Goal: Browse casually: Explore the website without a specific task or goal

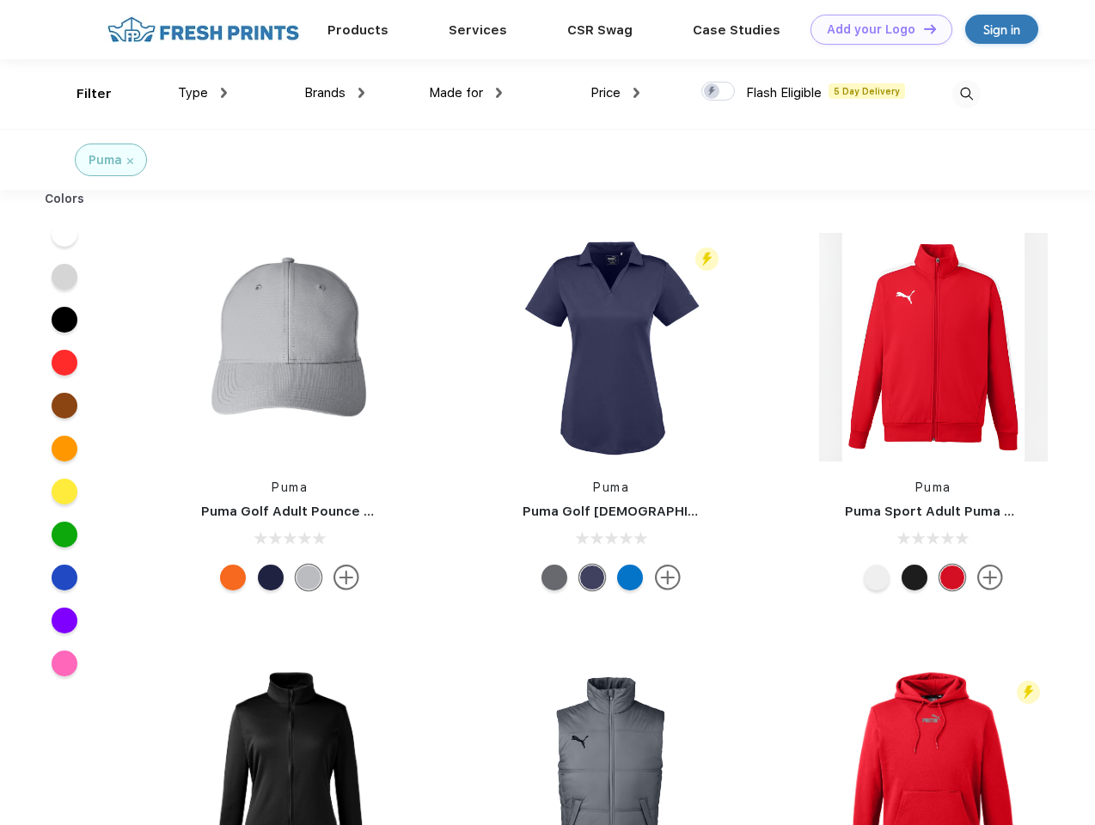
click at [875, 29] on link "Add your Logo Design Tool" at bounding box center [881, 30] width 142 height 30
click at [0, 0] on div "Design Tool" at bounding box center [0, 0] width 0 height 0
click at [922, 28] on link "Add your Logo Design Tool" at bounding box center [881, 30] width 142 height 30
click at [83, 94] on div "Filter" at bounding box center [93, 94] width 35 height 20
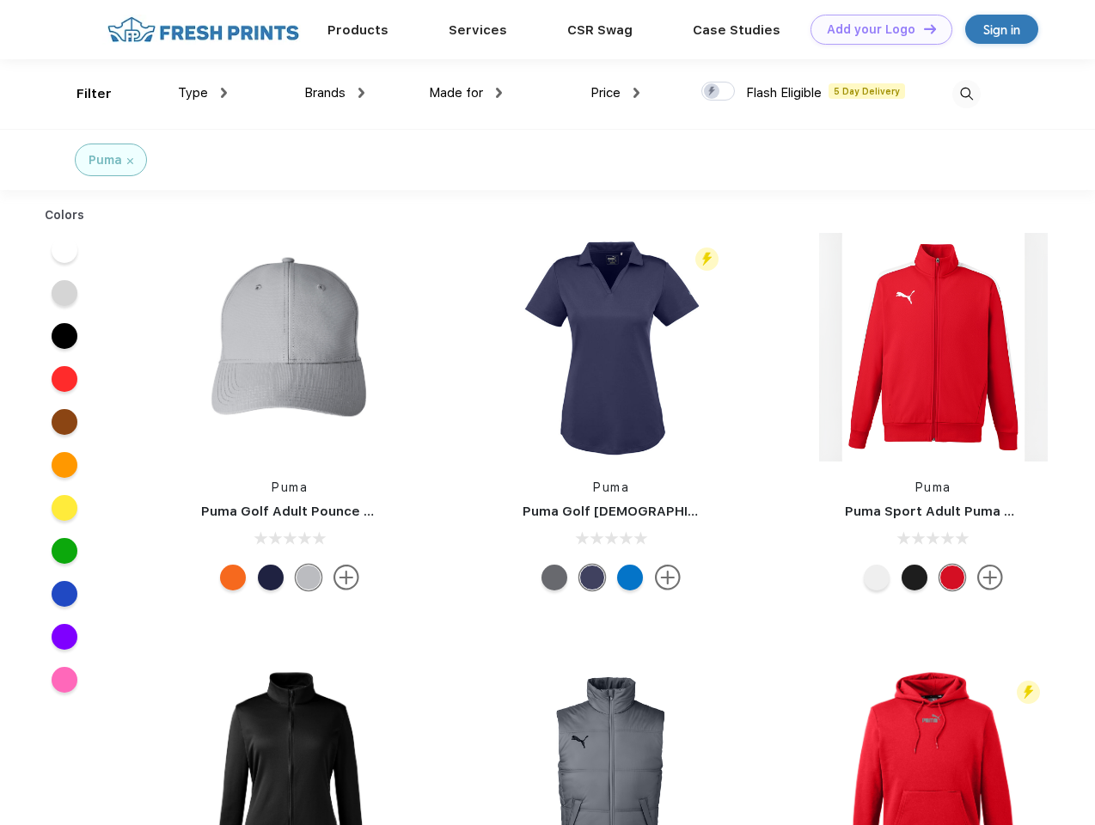
click at [203, 93] on span "Type" at bounding box center [193, 92] width 30 height 15
click at [334, 93] on span "Brands" at bounding box center [324, 92] width 41 height 15
click at [466, 93] on span "Made for" at bounding box center [456, 92] width 54 height 15
click at [615, 93] on span "Price" at bounding box center [605, 92] width 30 height 15
click at [719, 92] on div at bounding box center [718, 91] width 34 height 19
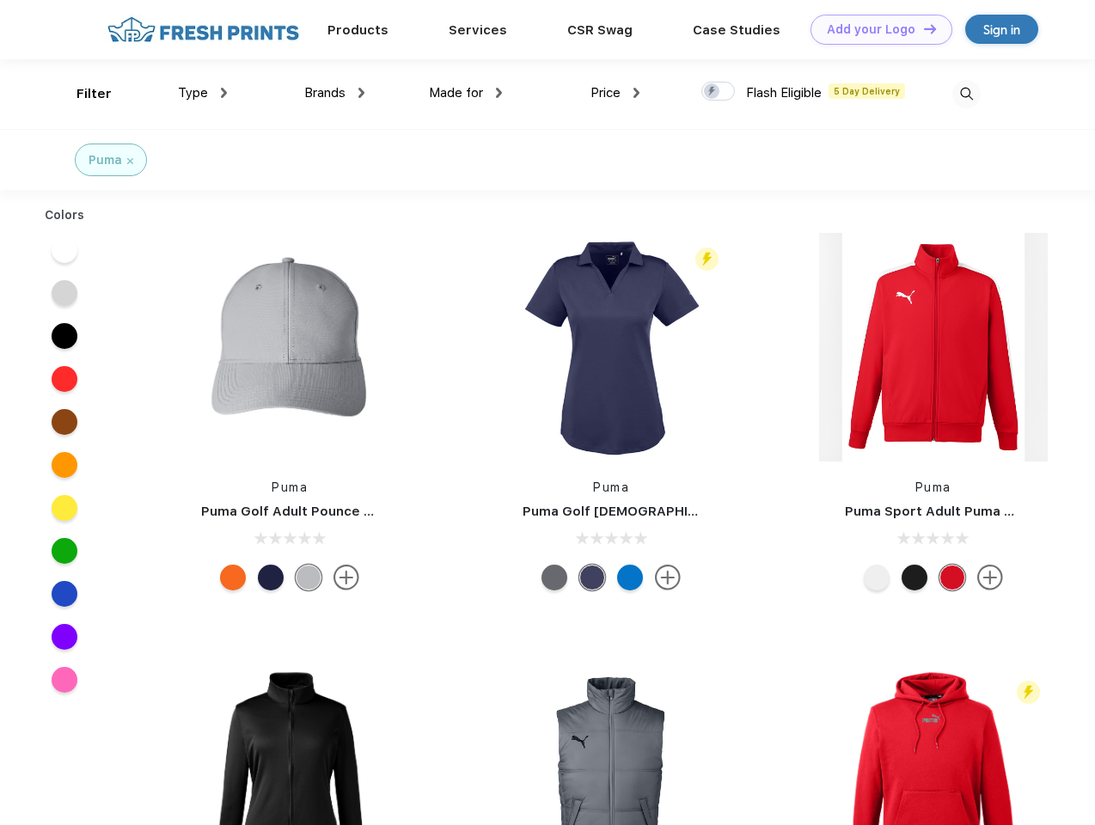
click at [712, 92] on input "checkbox" at bounding box center [706, 86] width 11 height 11
click at [966, 94] on img at bounding box center [966, 94] width 28 height 28
